Goal: Use online tool/utility: Utilize a website feature to perform a specific function

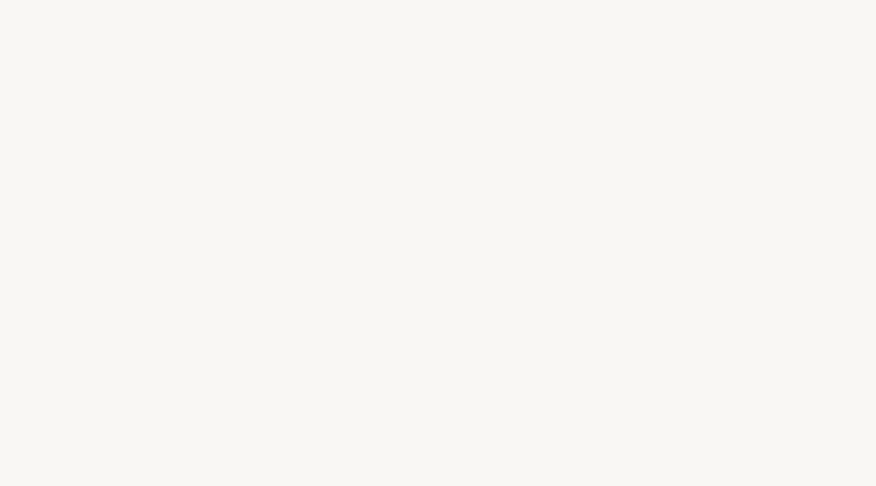
select select "US"
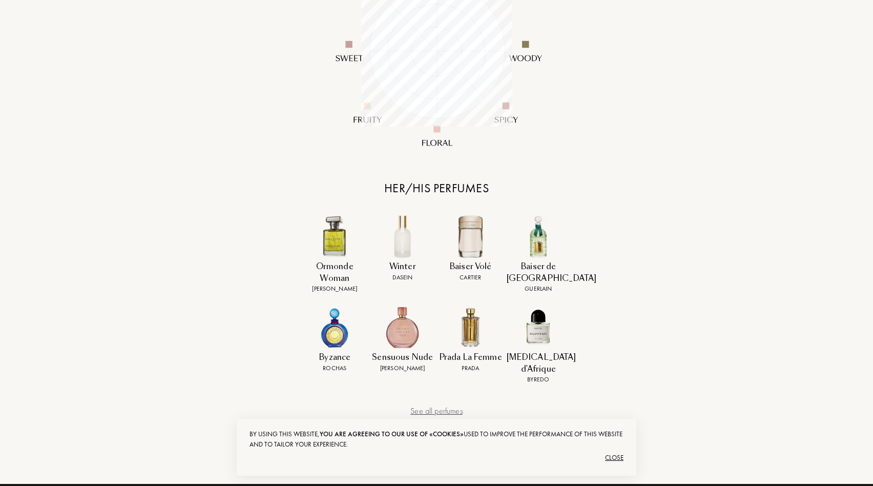
scroll to position [271, 0]
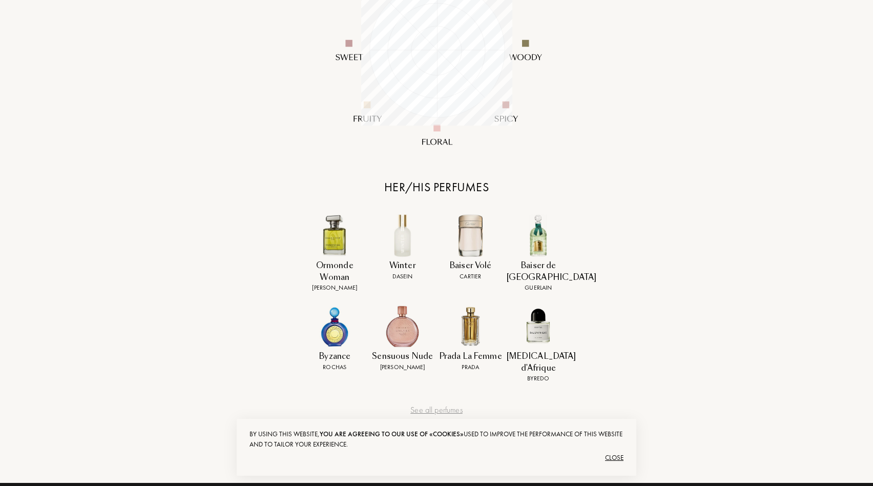
click at [400, 241] on img at bounding box center [402, 235] width 43 height 43
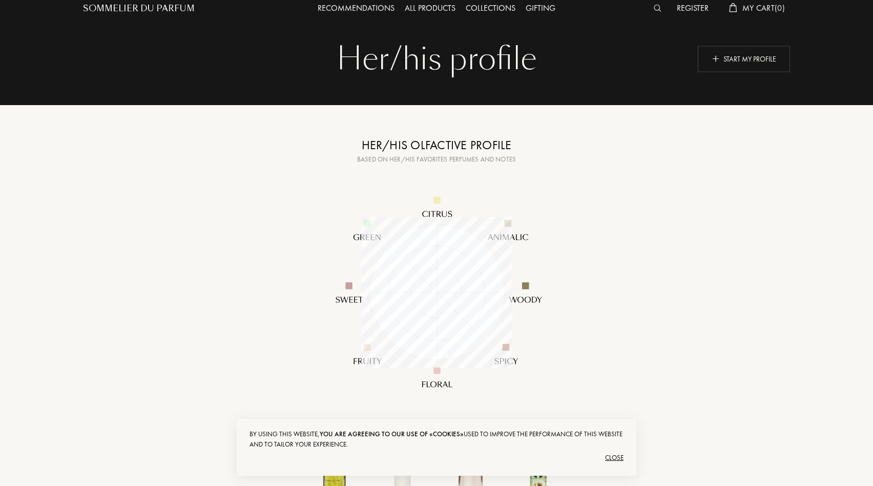
scroll to position [0, 0]
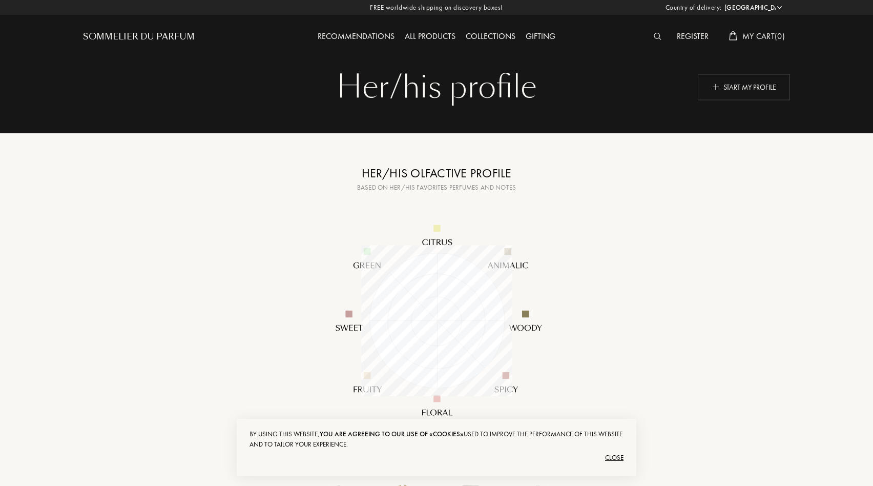
click at [378, 26] on div "Recommendations All products Collections Gifting" at bounding box center [437, 28] width 354 height 56
click at [353, 32] on div "Recommendations" at bounding box center [356, 36] width 87 height 13
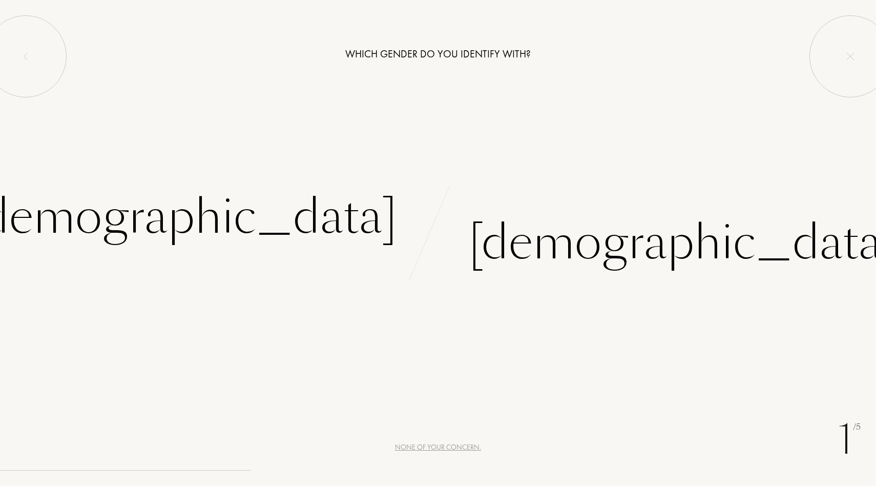
click at [209, 104] on div "Which gender do you identify with? Female Male" at bounding box center [438, 140] width 876 height 281
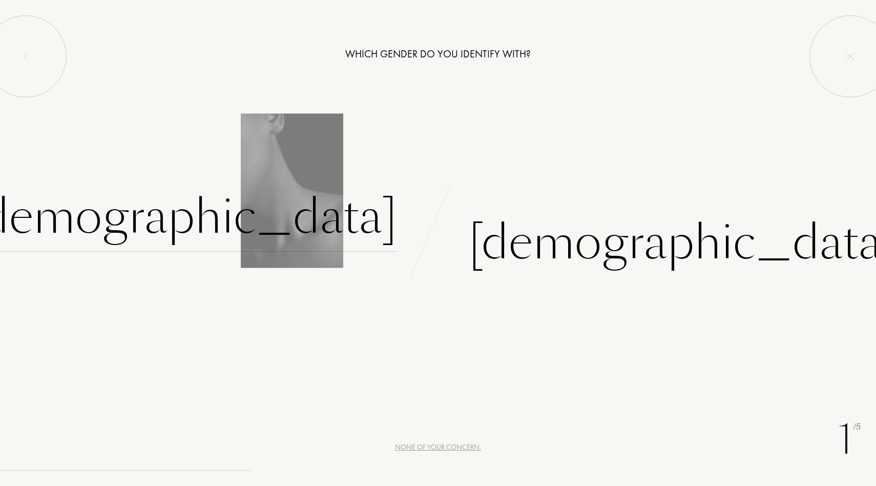
click at [318, 214] on div "Female" at bounding box center [183, 216] width 428 height 69
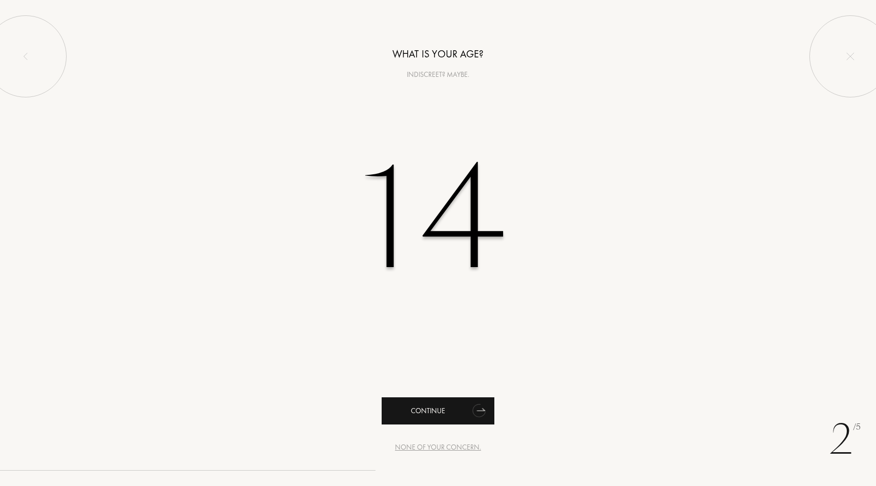
type input "14"
click at [439, 404] on div "Continue" at bounding box center [438, 410] width 113 height 27
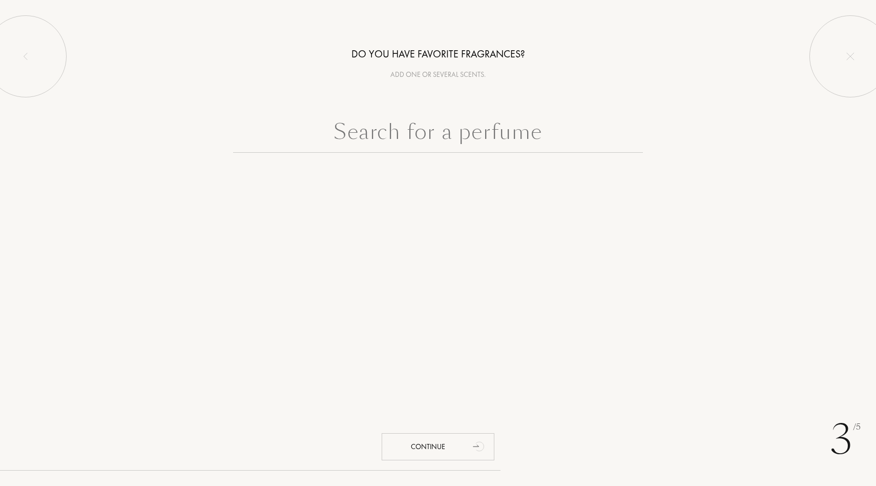
click at [473, 147] on input "text" at bounding box center [438, 134] width 410 height 37
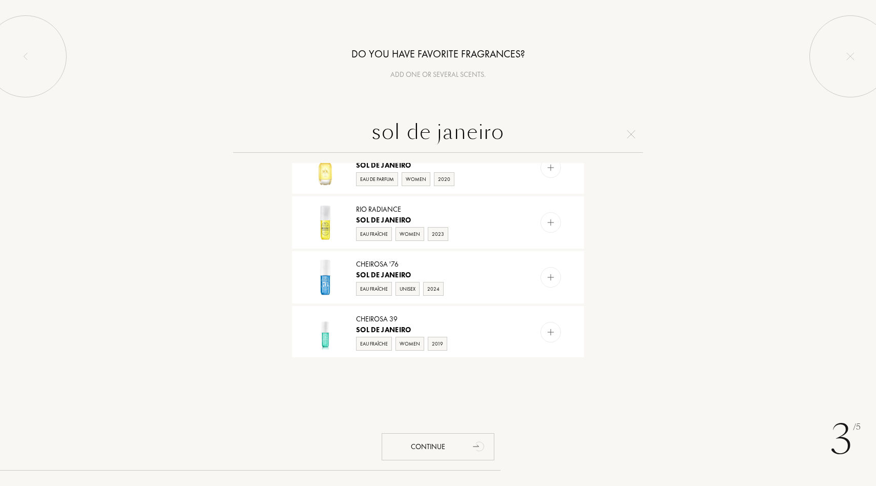
scroll to position [416, 0]
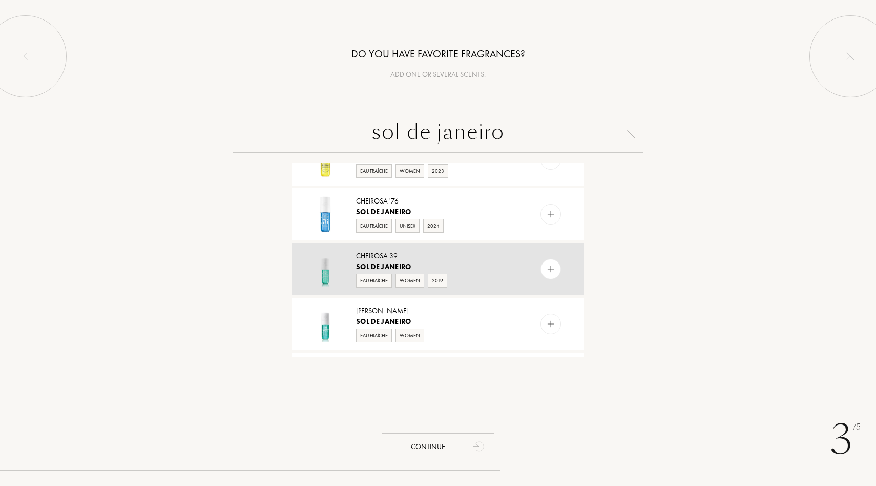
type input "sol de janeiro"
click at [549, 269] on img at bounding box center [551, 269] width 10 height 10
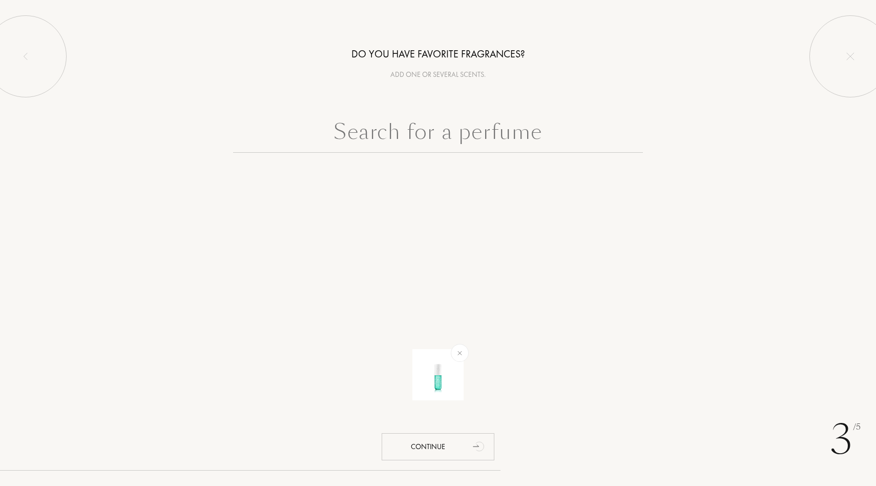
click at [474, 123] on input "text" at bounding box center [438, 134] width 410 height 37
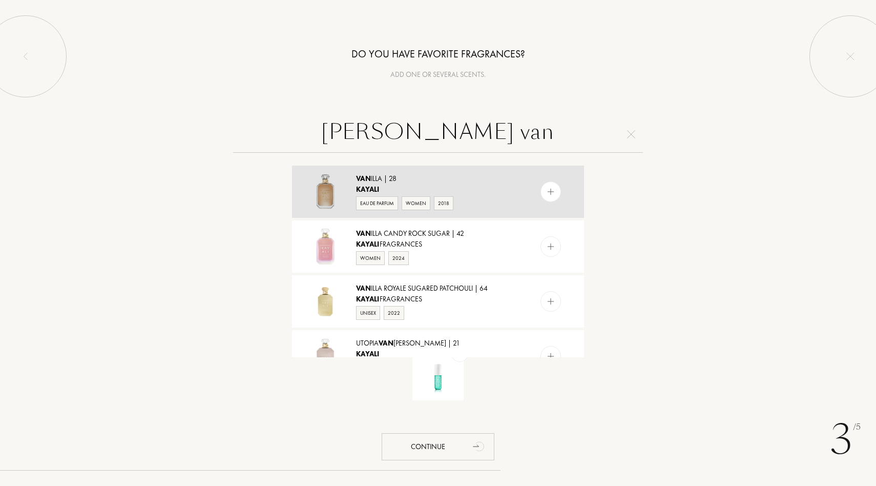
type input "kay ali van"
click at [551, 189] on img at bounding box center [551, 192] width 10 height 10
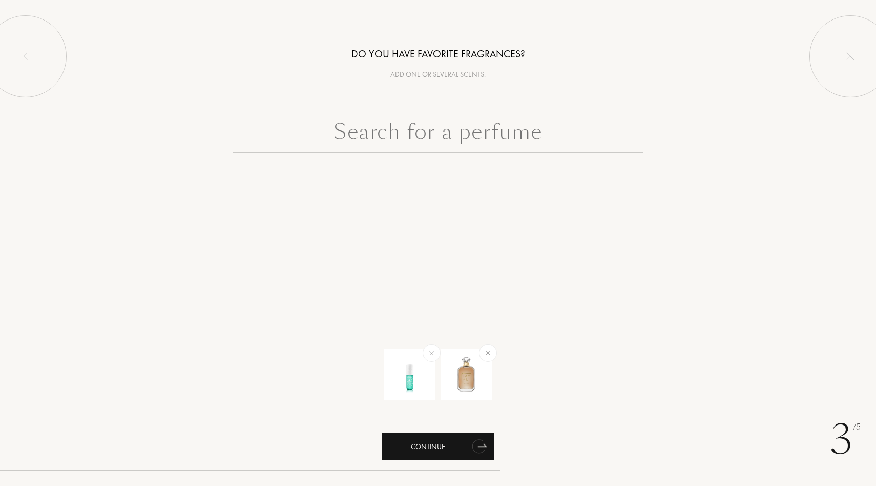
click at [443, 444] on div "Continue" at bounding box center [438, 446] width 113 height 27
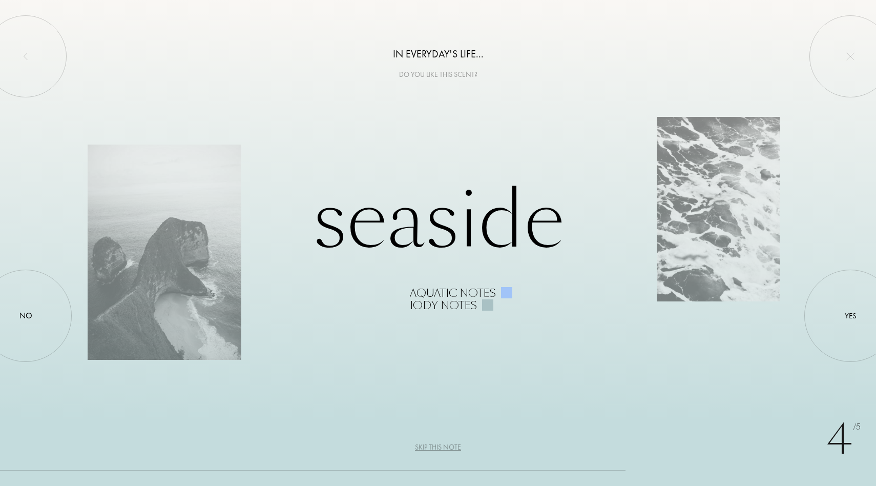
click at [445, 447] on div "Skip this note" at bounding box center [438, 447] width 46 height 11
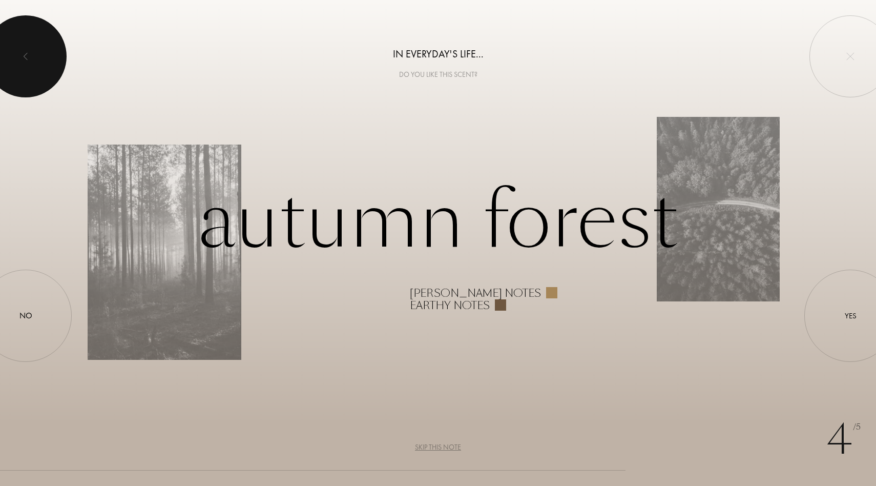
click at [58, 65] on div at bounding box center [26, 56] width 82 height 82
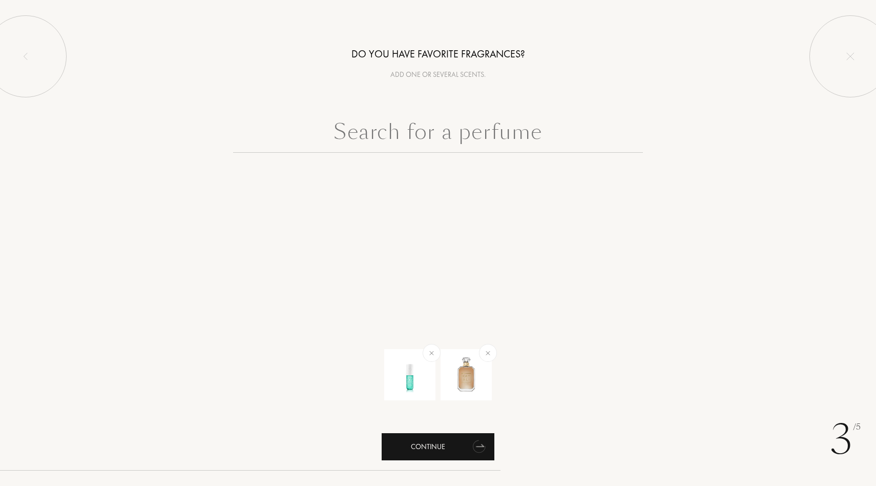
click at [448, 447] on div "Continue" at bounding box center [438, 446] width 113 height 27
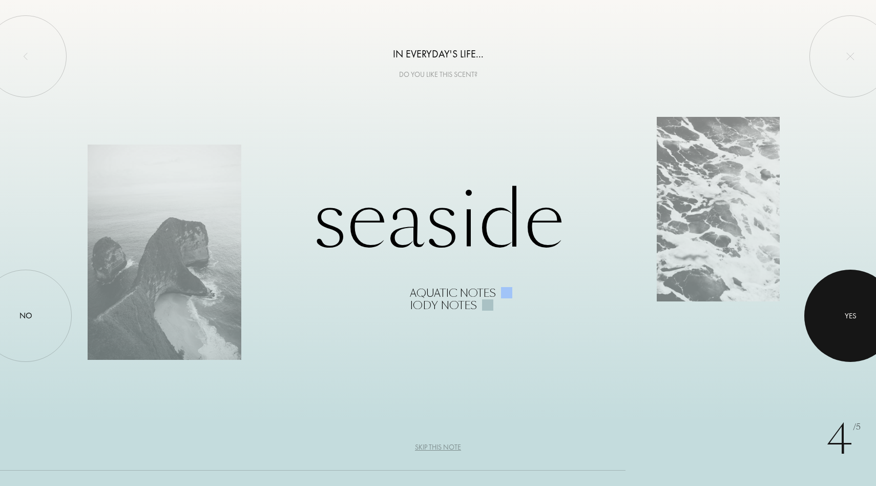
click at [863, 338] on div at bounding box center [850, 316] width 92 height 92
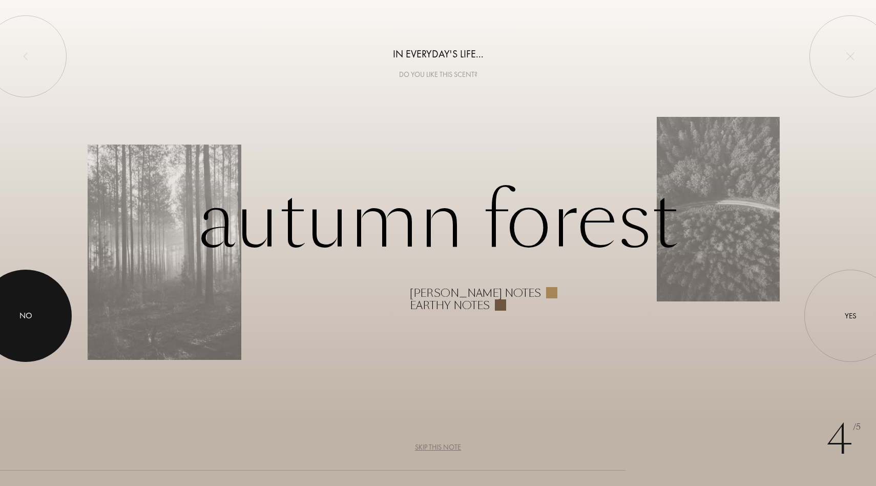
click at [37, 327] on div at bounding box center [26, 316] width 92 height 92
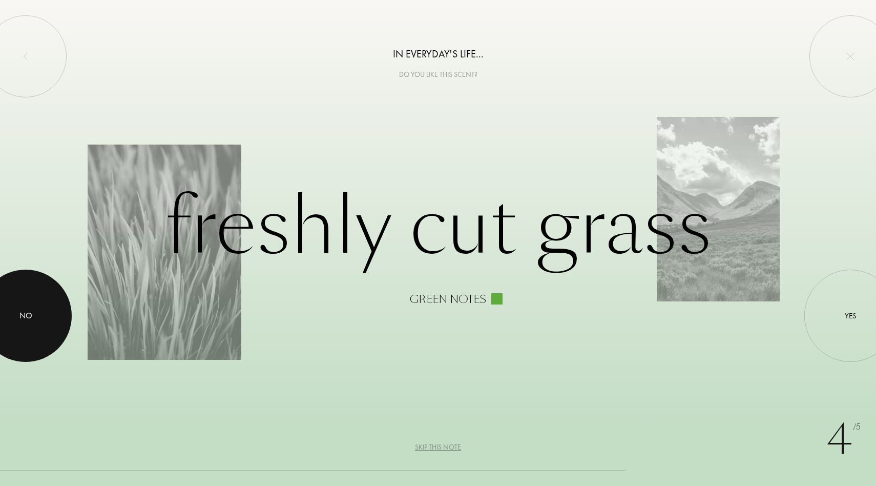
click at [37, 327] on div at bounding box center [26, 316] width 92 height 92
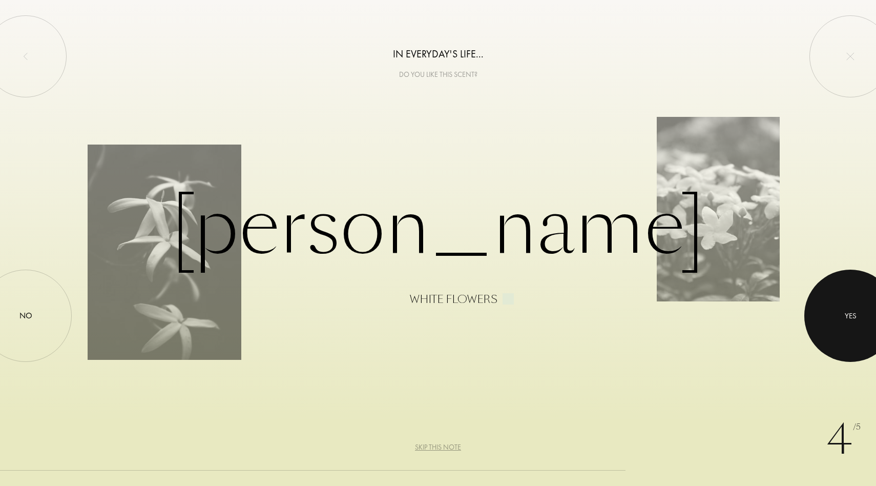
click at [838, 324] on div at bounding box center [850, 316] width 92 height 92
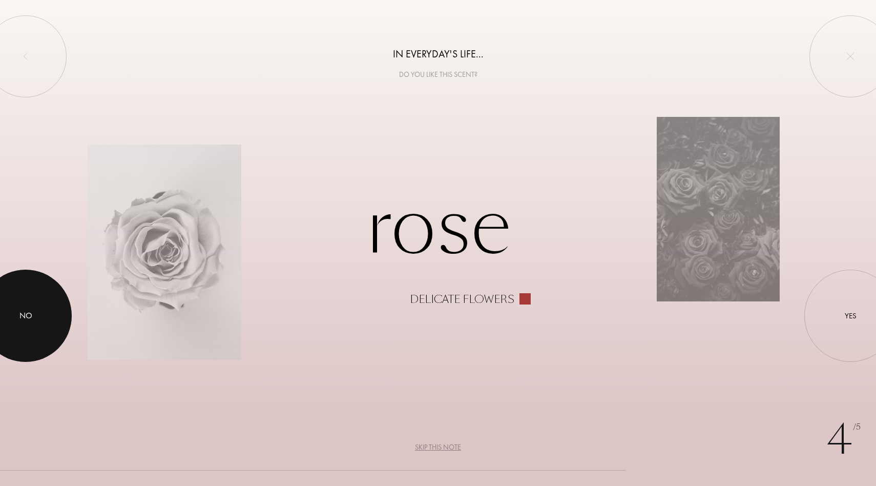
click at [30, 334] on div at bounding box center [26, 316] width 92 height 92
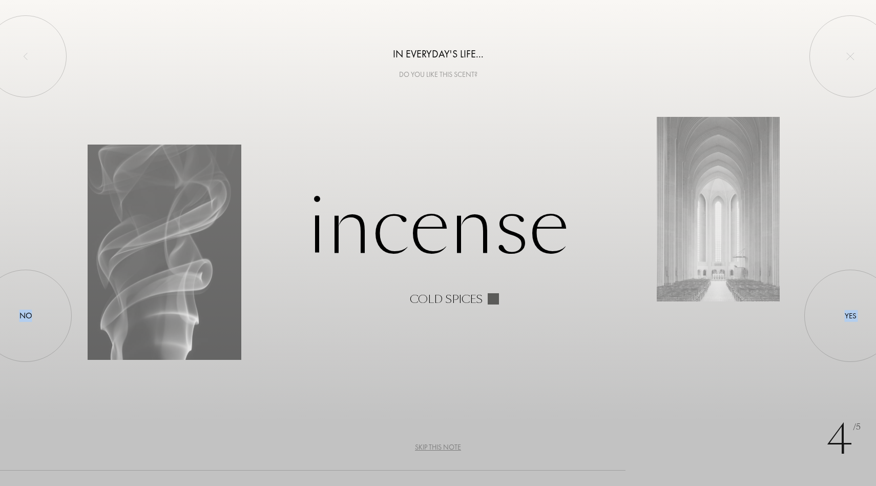
drag, startPoint x: 30, startPoint y: 319, endPoint x: 575, endPoint y: 290, distance: 546.0
click at [581, 116] on div "Incense Cold spices Yes No" at bounding box center [438, 116] width 876 height 0
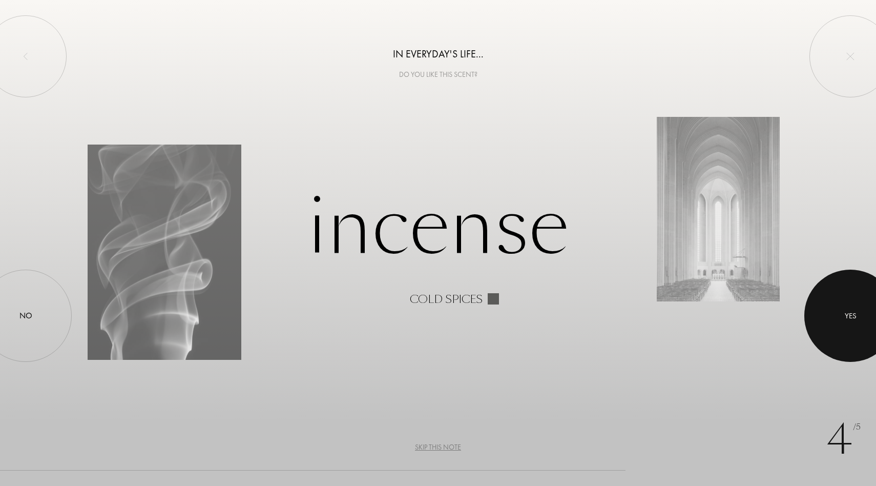
click at [855, 295] on div at bounding box center [850, 316] width 92 height 92
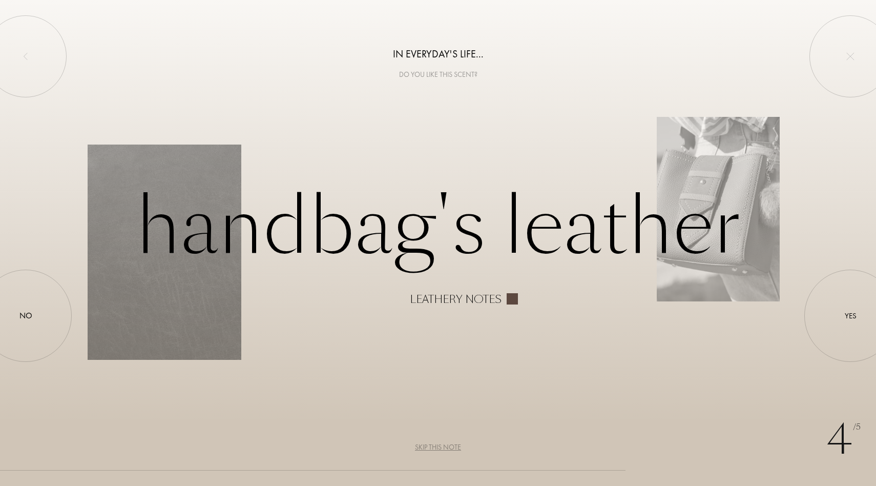
click at [332, 372] on div "4 /5 In everyday's life... Do you like this scent? Handbag's leather Leathery n…" at bounding box center [438, 243] width 876 height 486
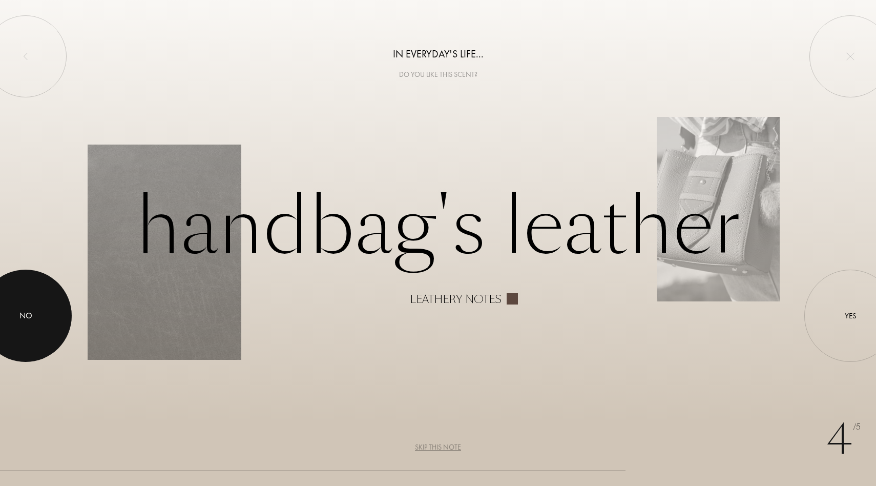
click at [35, 320] on div at bounding box center [26, 316] width 92 height 92
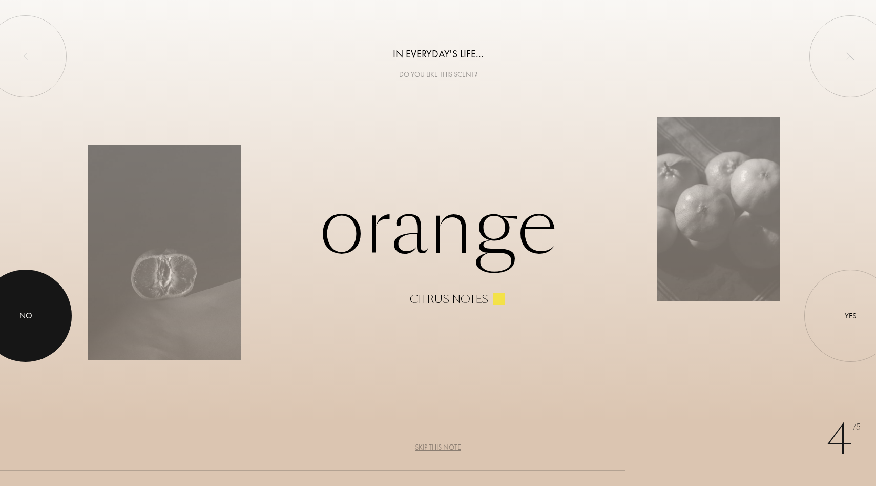
click at [35, 320] on div at bounding box center [26, 316] width 92 height 92
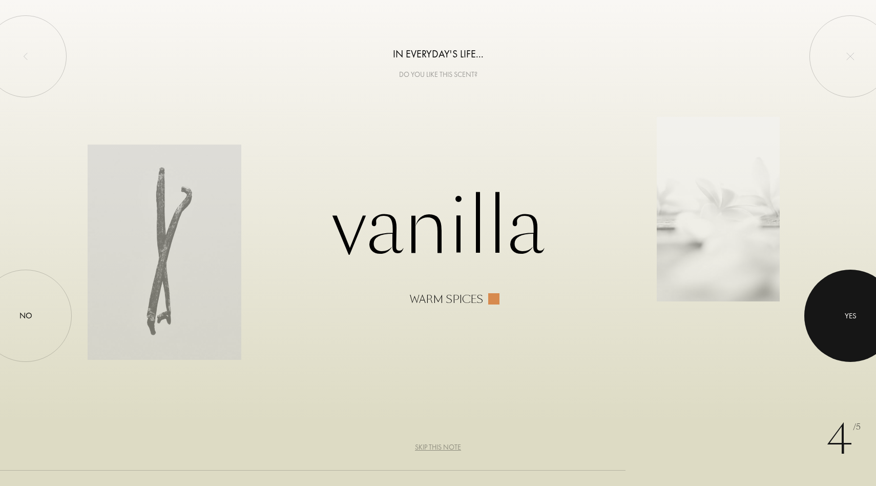
click at [844, 319] on div at bounding box center [850, 316] width 92 height 92
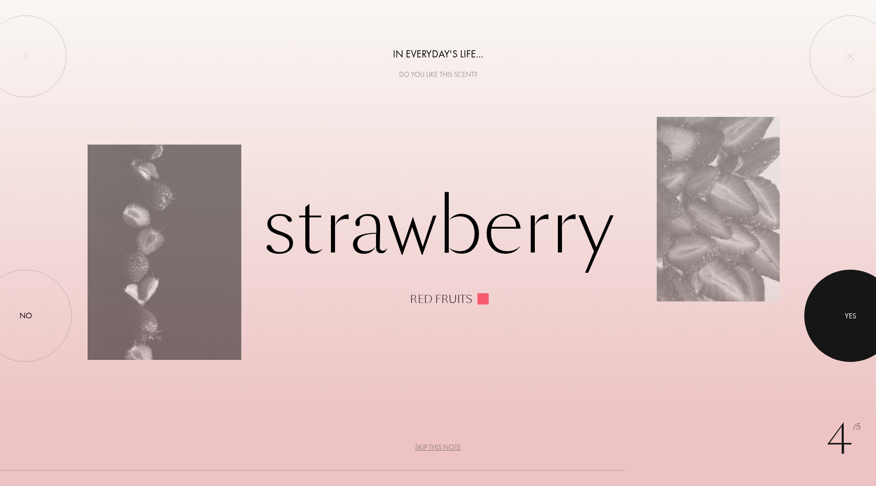
click at [869, 340] on div at bounding box center [850, 316] width 92 height 92
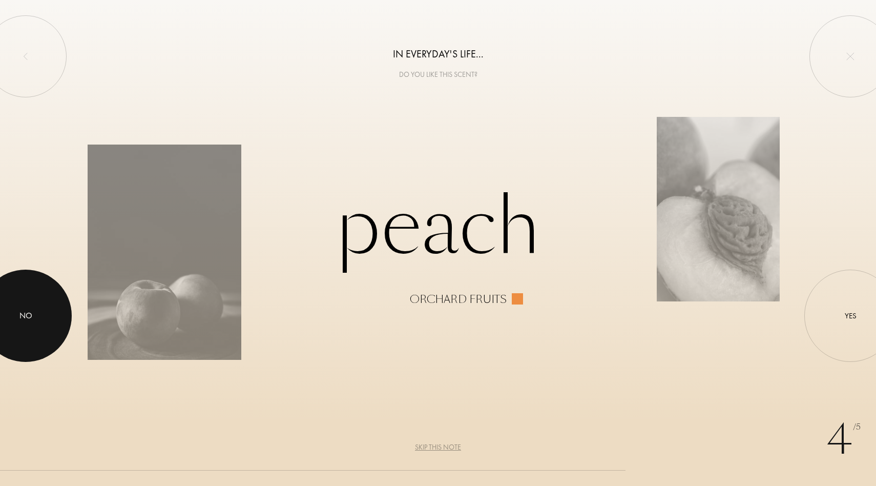
click at [18, 299] on div at bounding box center [26, 316] width 92 height 92
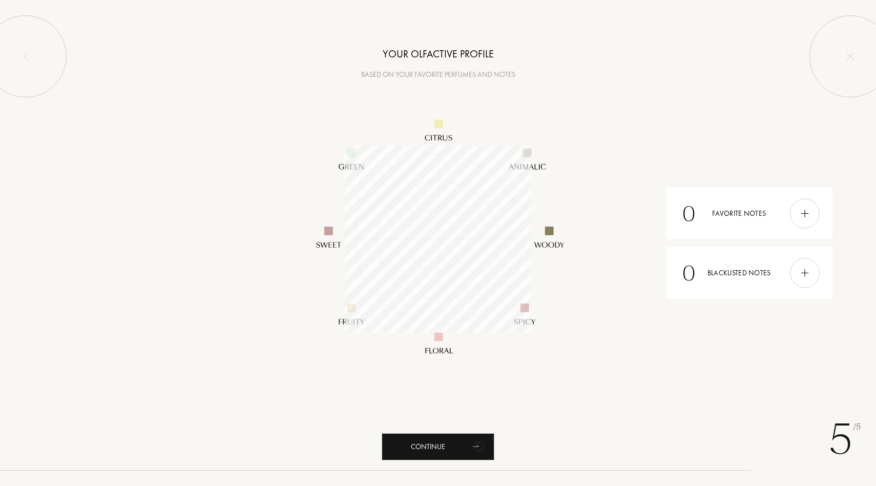
scroll to position [187, 187]
click at [450, 441] on div "Continue" at bounding box center [438, 446] width 113 height 27
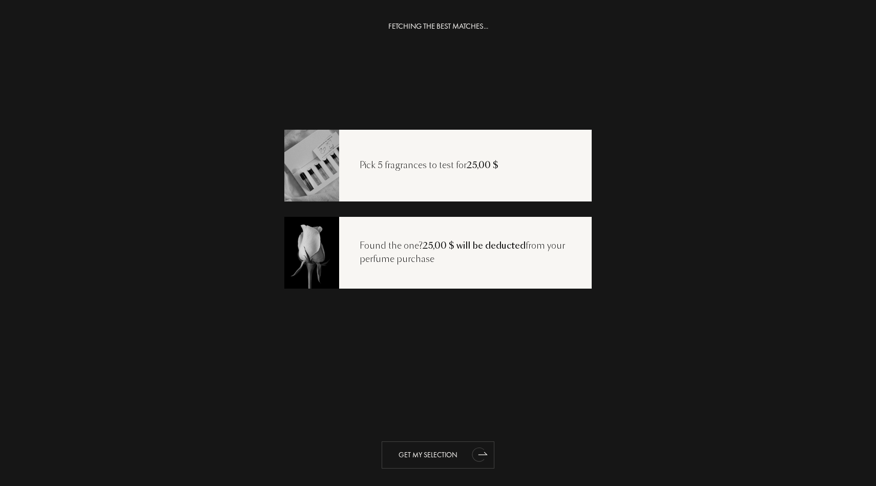
click at [450, 460] on div "Get my selection" at bounding box center [438, 454] width 113 height 27
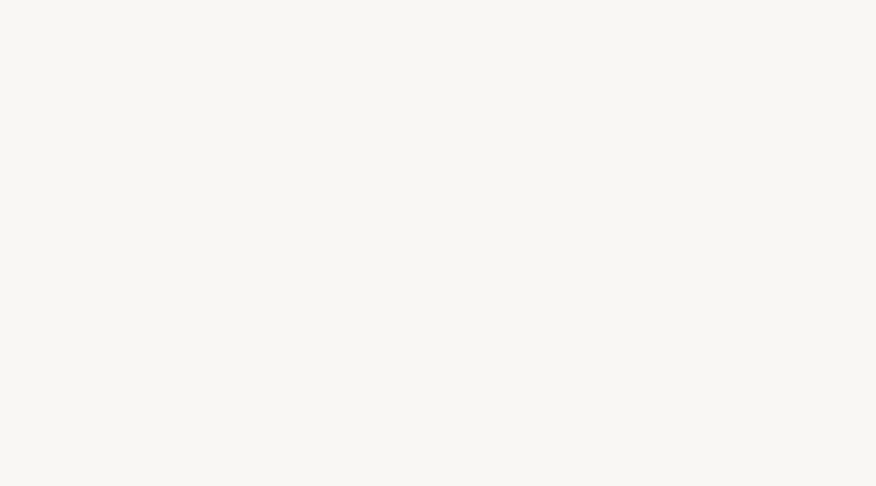
select select "US"
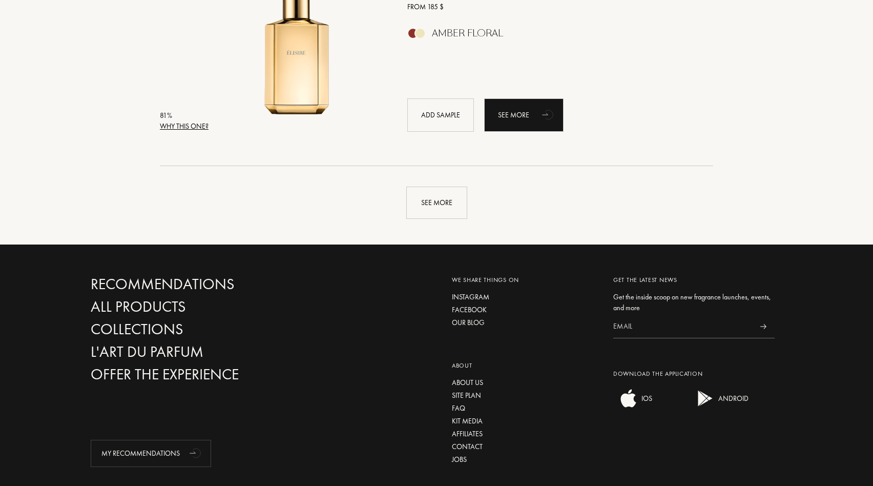
scroll to position [2445, 0]
